Goal: Subscribe to service/newsletter

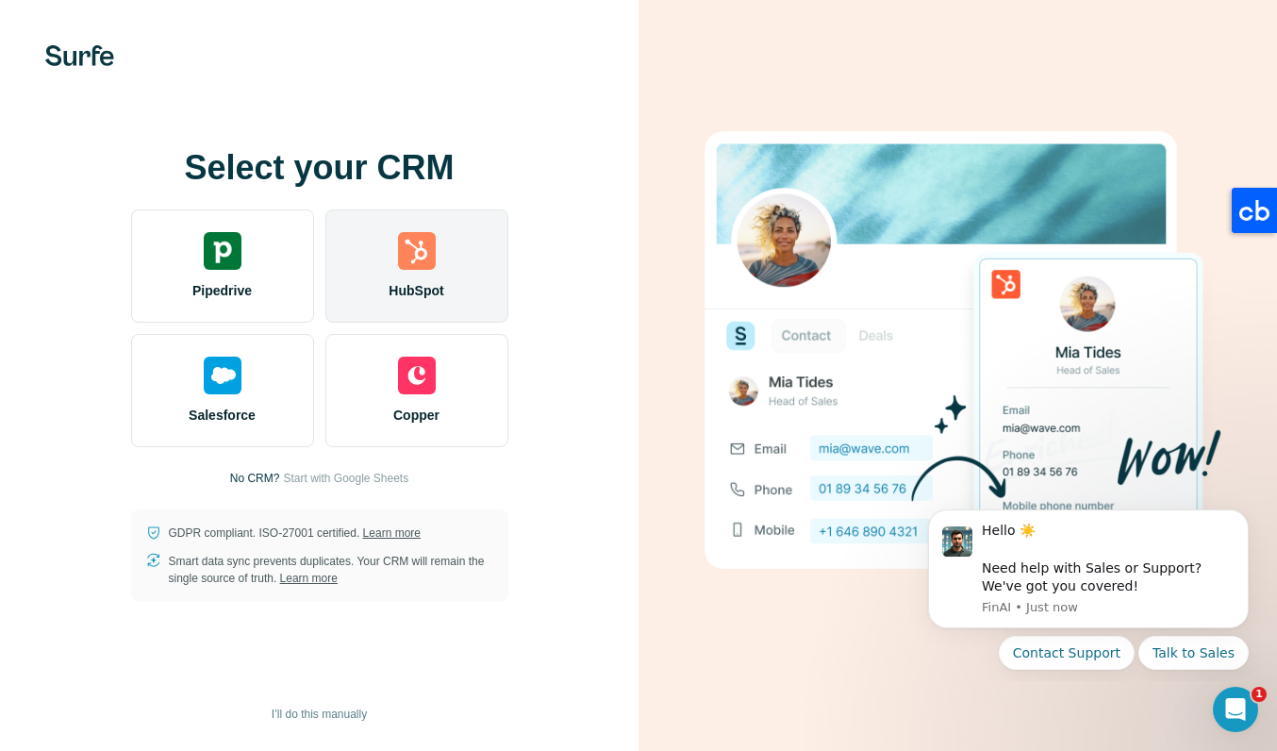
click at [437, 272] on div "HubSpot" at bounding box center [416, 265] width 183 height 113
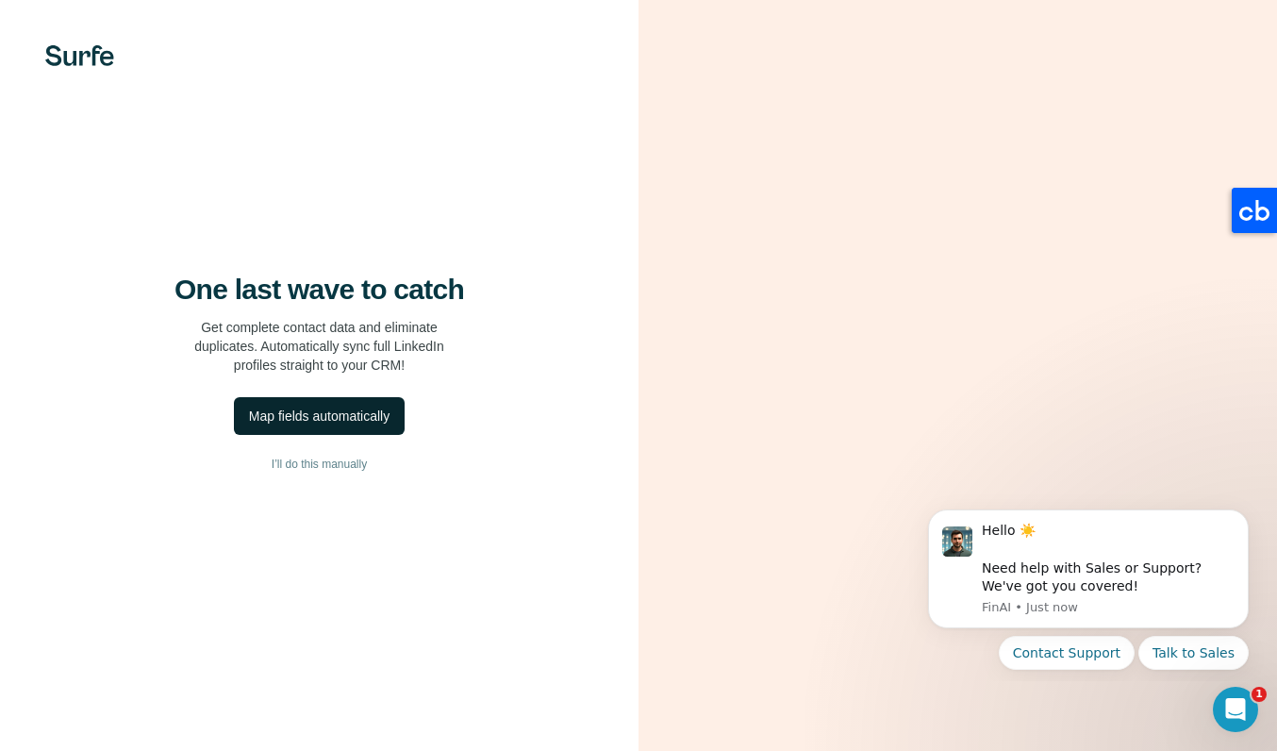
click at [385, 421] on div "Map fields automatically" at bounding box center [319, 415] width 141 height 19
